Goal: Information Seeking & Learning: Learn about a topic

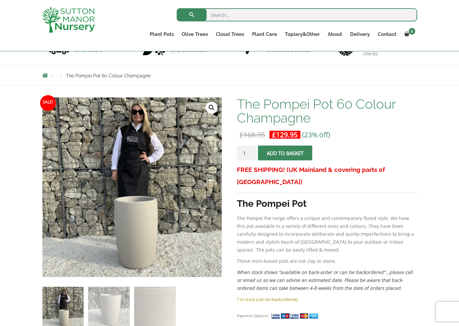
scroll to position [75, 0]
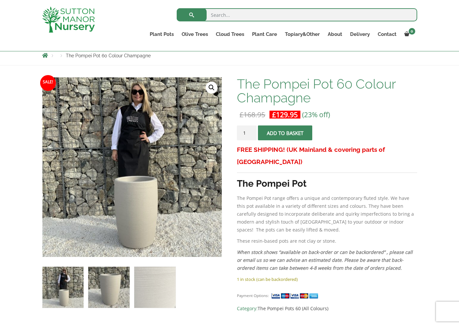
click at [114, 284] on img at bounding box center [108, 287] width 41 height 41
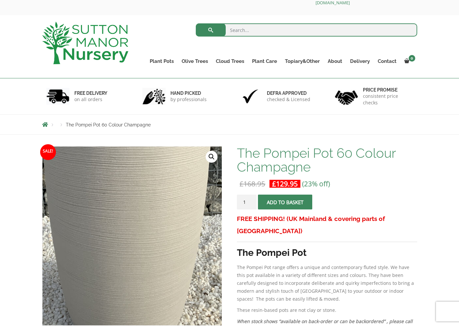
scroll to position [18, 0]
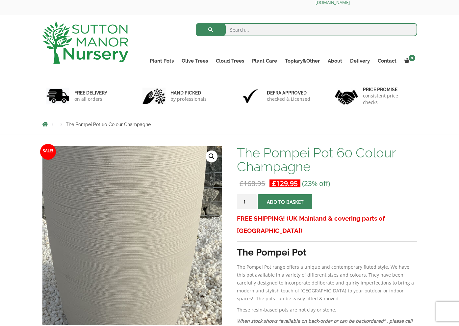
click at [155, 270] on img at bounding box center [112, 207] width 329 height 329
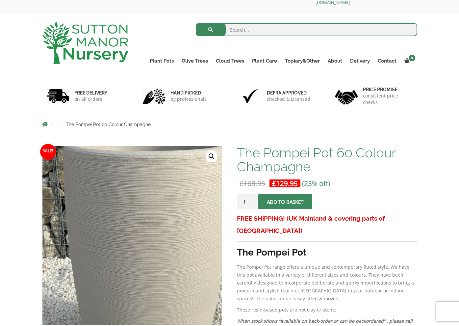
click at [125, 223] on img at bounding box center [137, 246] width 329 height 329
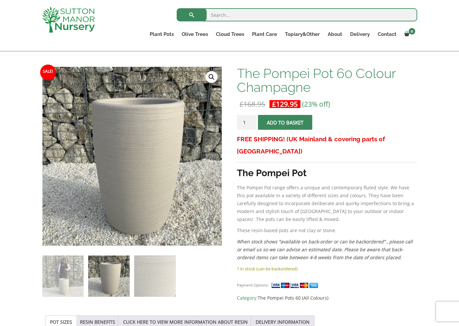
scroll to position [87, 0]
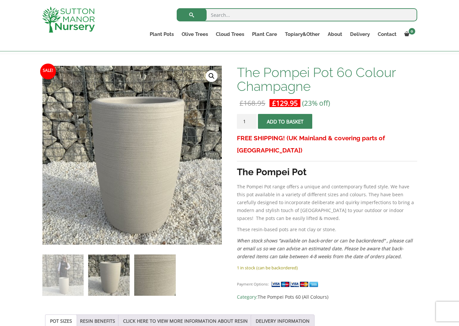
click at [152, 277] on img at bounding box center [154, 274] width 41 height 41
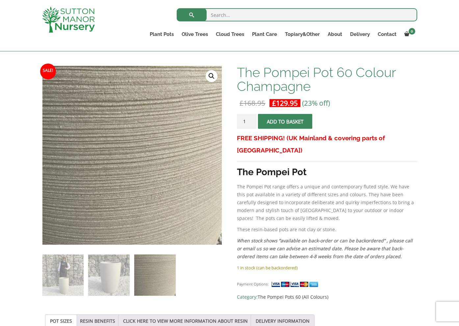
click at [135, 159] on img at bounding box center [129, 152] width 329 height 329
click at [115, 276] on img at bounding box center [108, 274] width 41 height 41
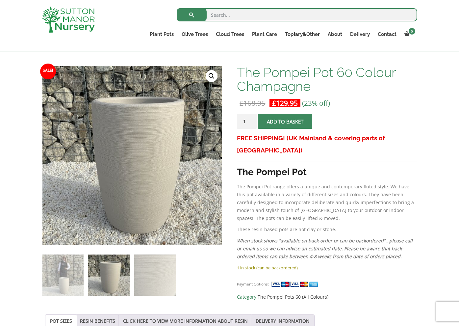
click at [87, 272] on ol at bounding box center [132, 270] width 180 height 51
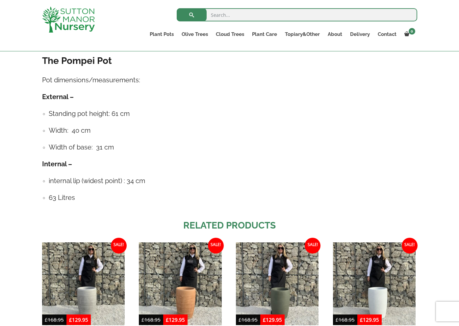
scroll to position [509, 0]
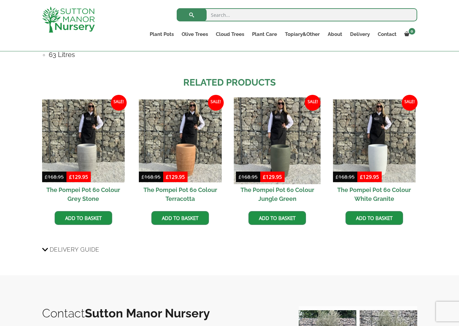
click at [292, 140] on img at bounding box center [277, 140] width 87 height 87
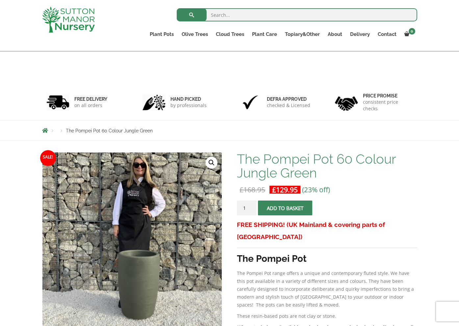
scroll to position [204, 0]
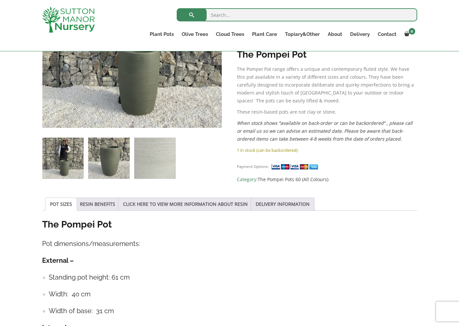
click at [108, 165] on img at bounding box center [108, 158] width 41 height 41
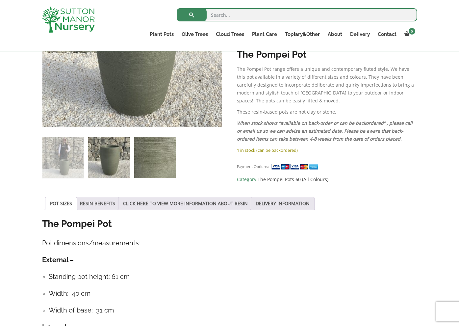
click at [154, 161] on img at bounding box center [154, 157] width 41 height 41
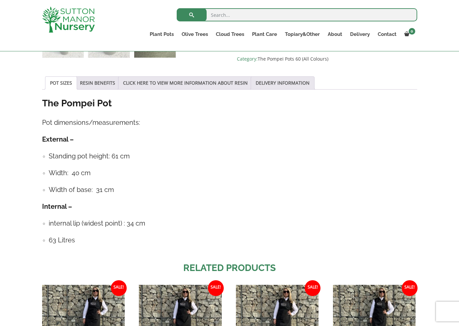
scroll to position [324, 0]
click at [99, 84] on link "RESIN BENEFITS" at bounding box center [97, 83] width 35 height 13
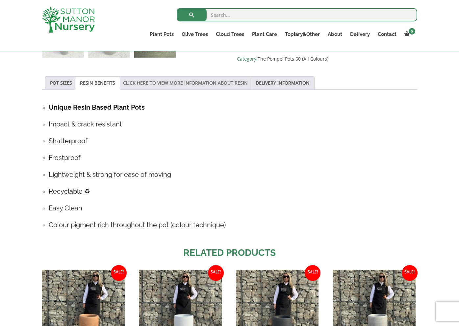
click at [168, 81] on link "CLICK HERE TO VIEW MORE INFORMATION ABOUT RESIN" at bounding box center [185, 83] width 125 height 13
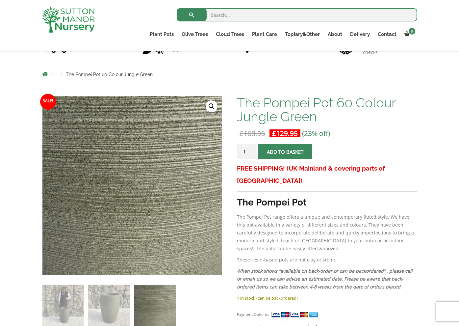
scroll to position [58, 0]
